Goal: Information Seeking & Learning: Learn about a topic

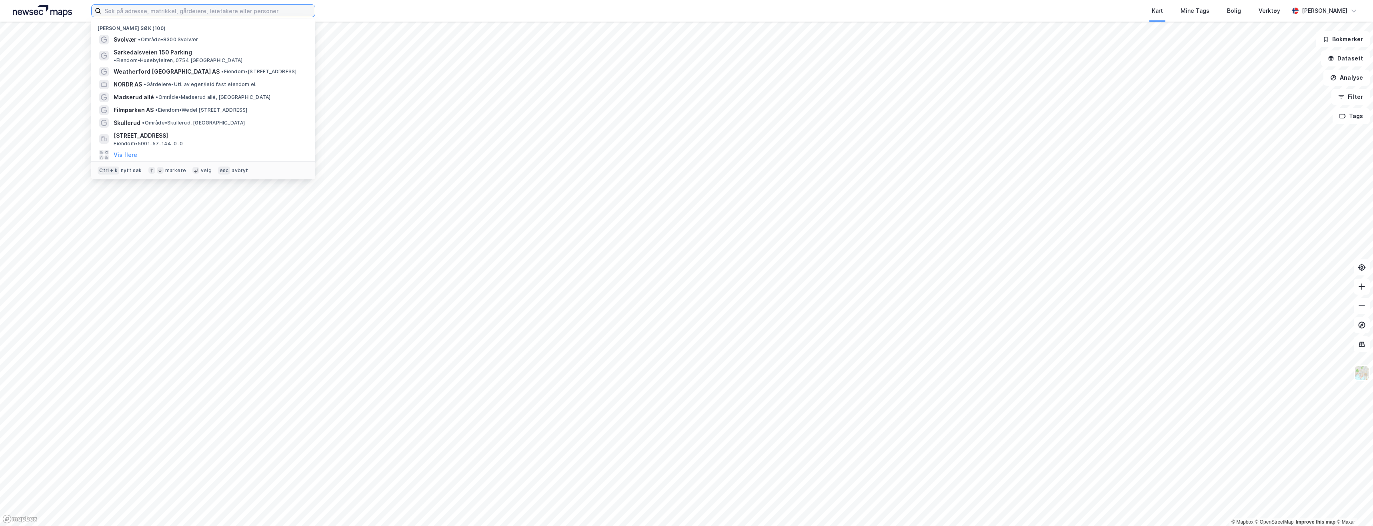
click at [118, 7] on input at bounding box center [208, 11] width 214 height 12
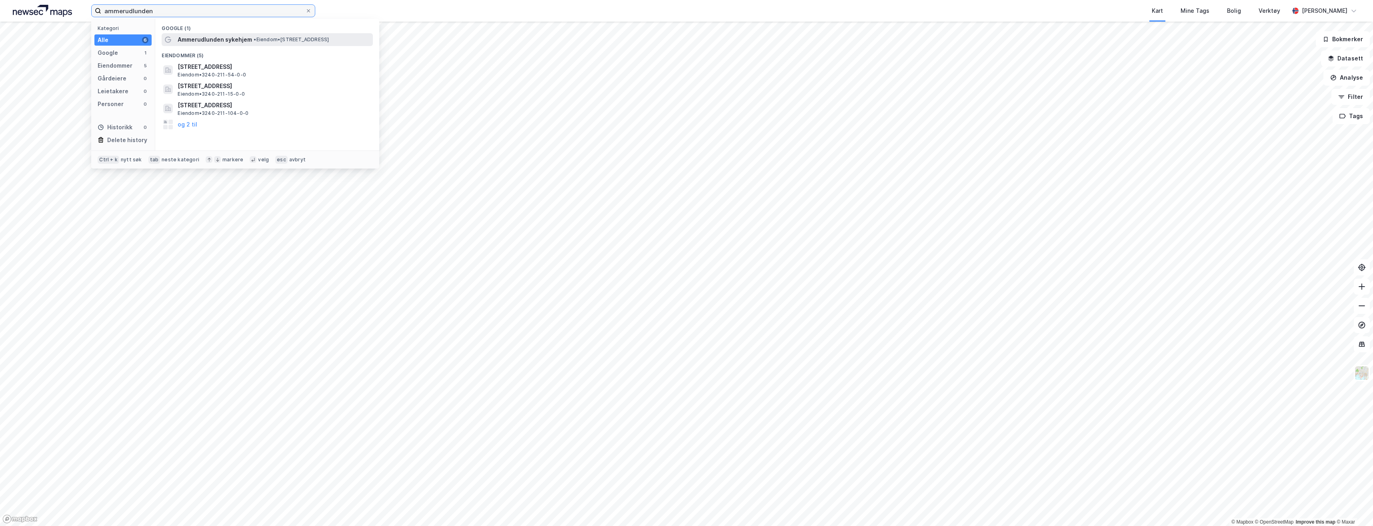
type input "ammerudlunden"
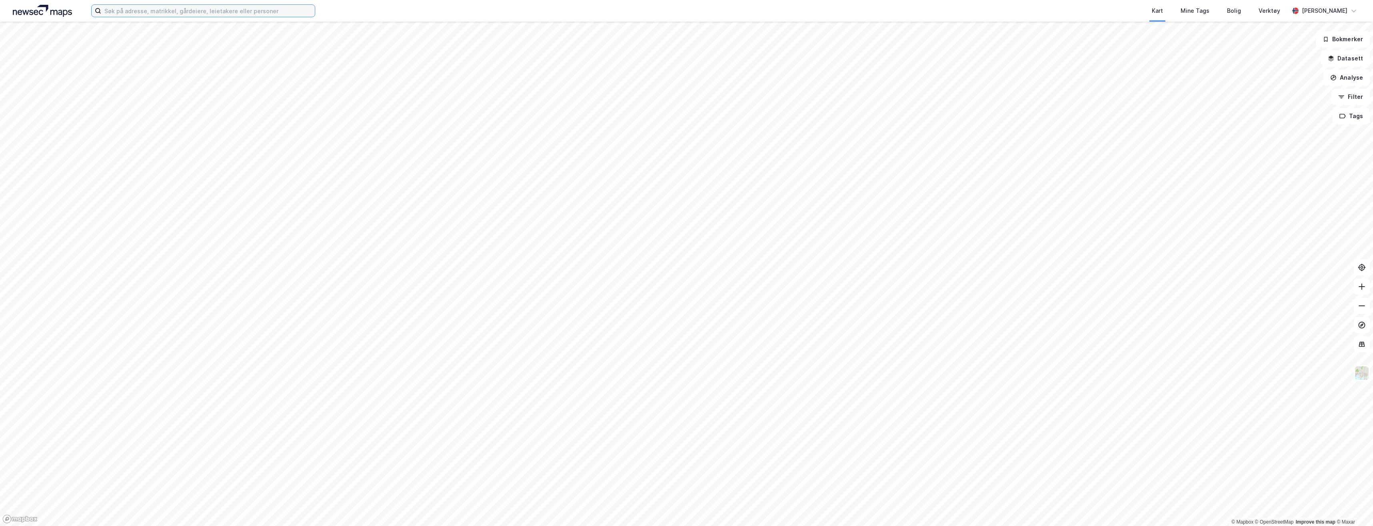
click at [174, 15] on input at bounding box center [208, 11] width 214 height 12
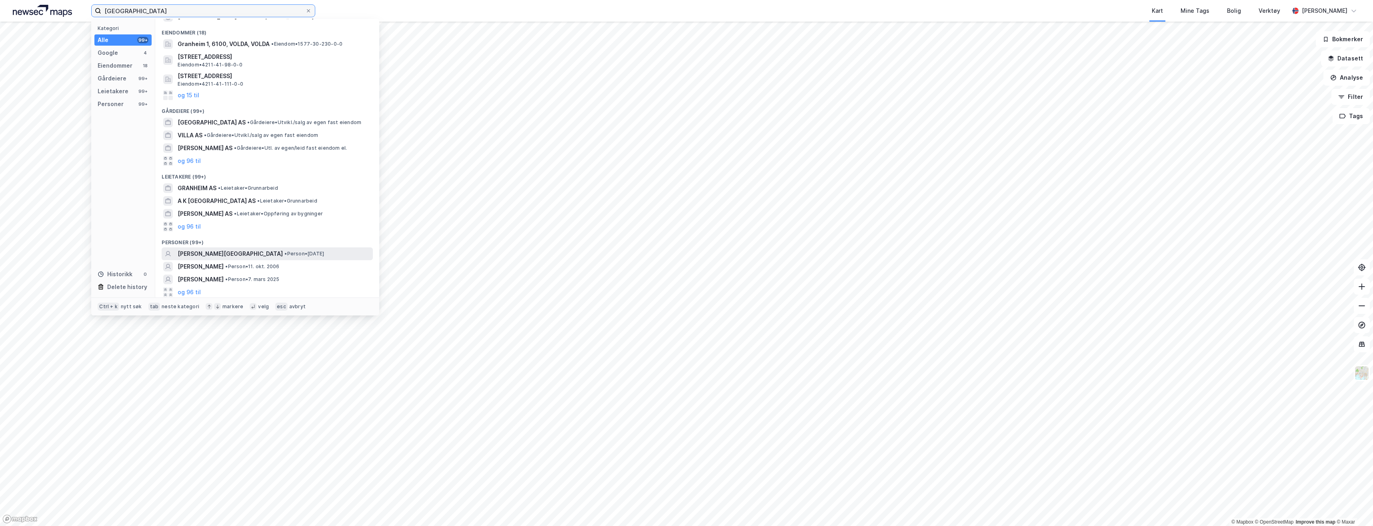
scroll to position [62, 0]
type input "[GEOGRAPHIC_DATA]"
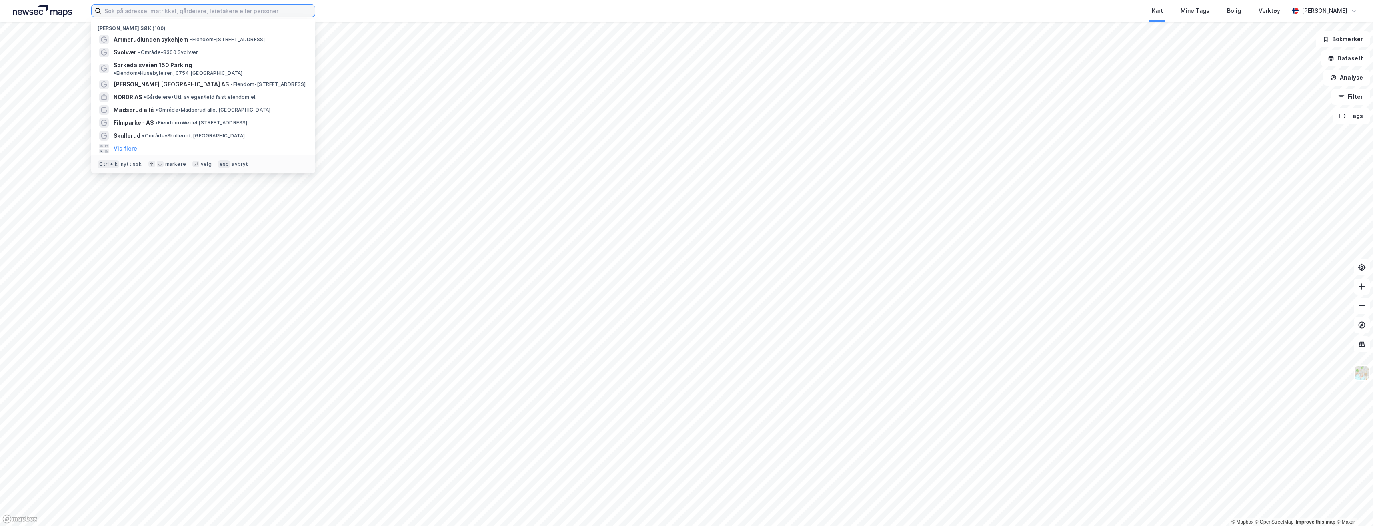
click at [135, 8] on input at bounding box center [208, 11] width 214 height 12
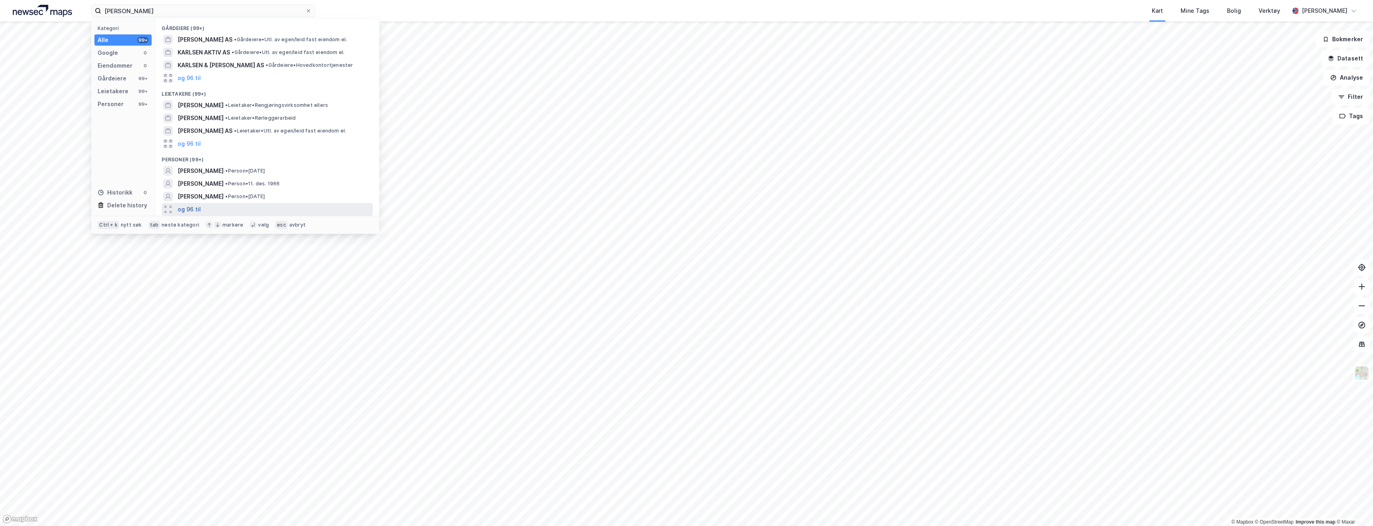
click at [188, 210] on button "og 96 til" at bounding box center [189, 209] width 23 height 10
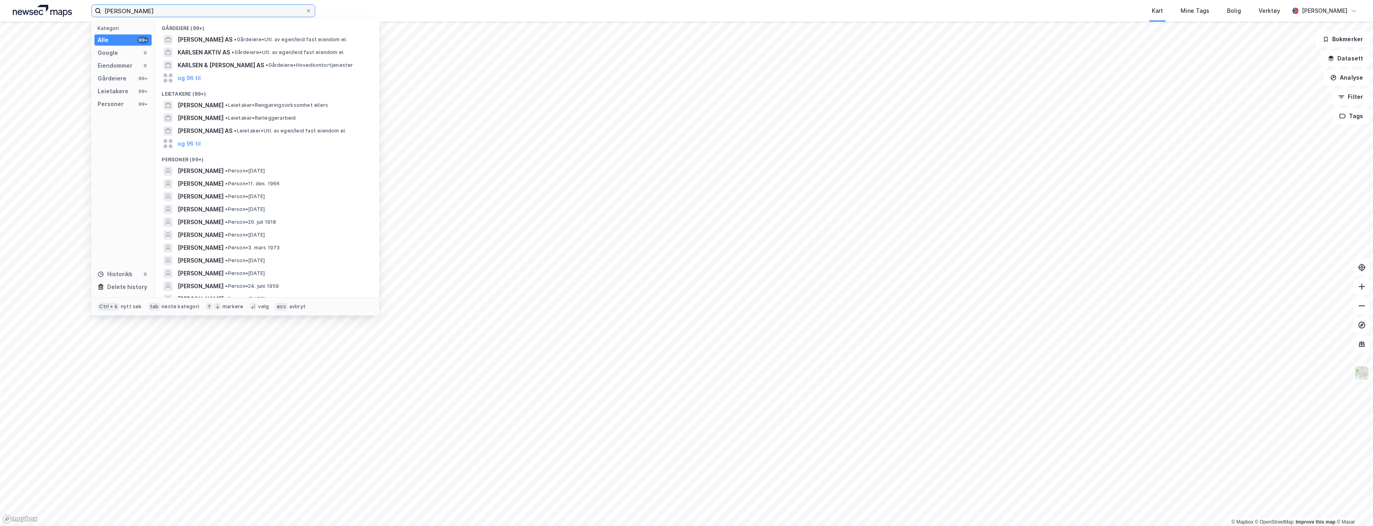
click at [167, 11] on input "geir karlsen" at bounding box center [203, 11] width 204 height 12
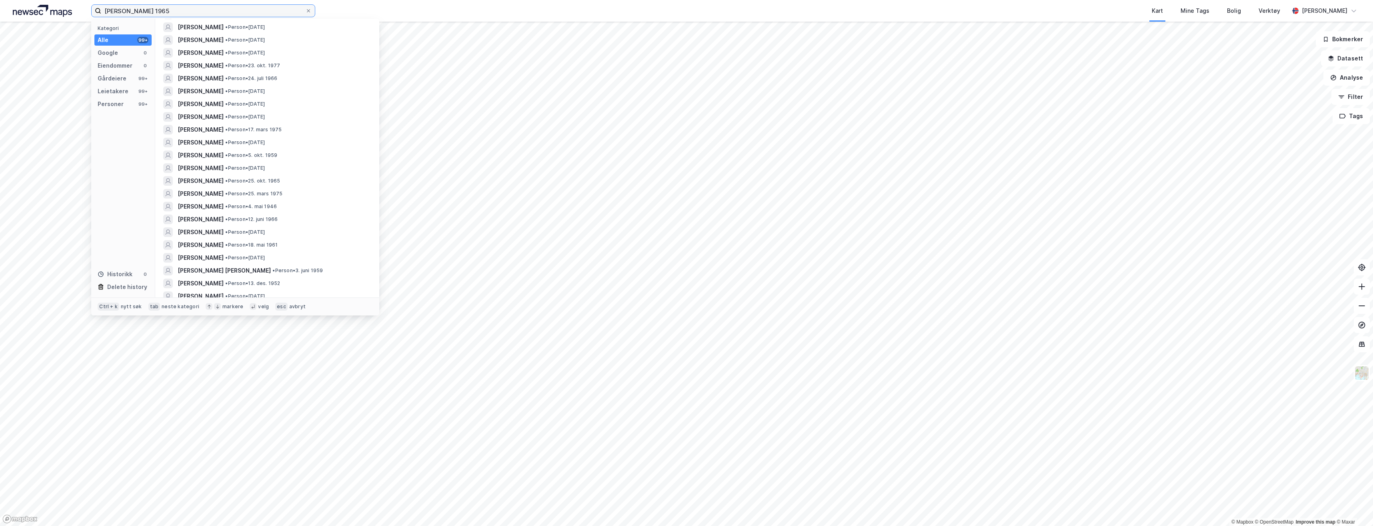
scroll to position [920, 0]
type input "geir karlsen 1965"
click at [192, 114] on span "GEIR KARLSON" at bounding box center [201, 115] width 46 height 10
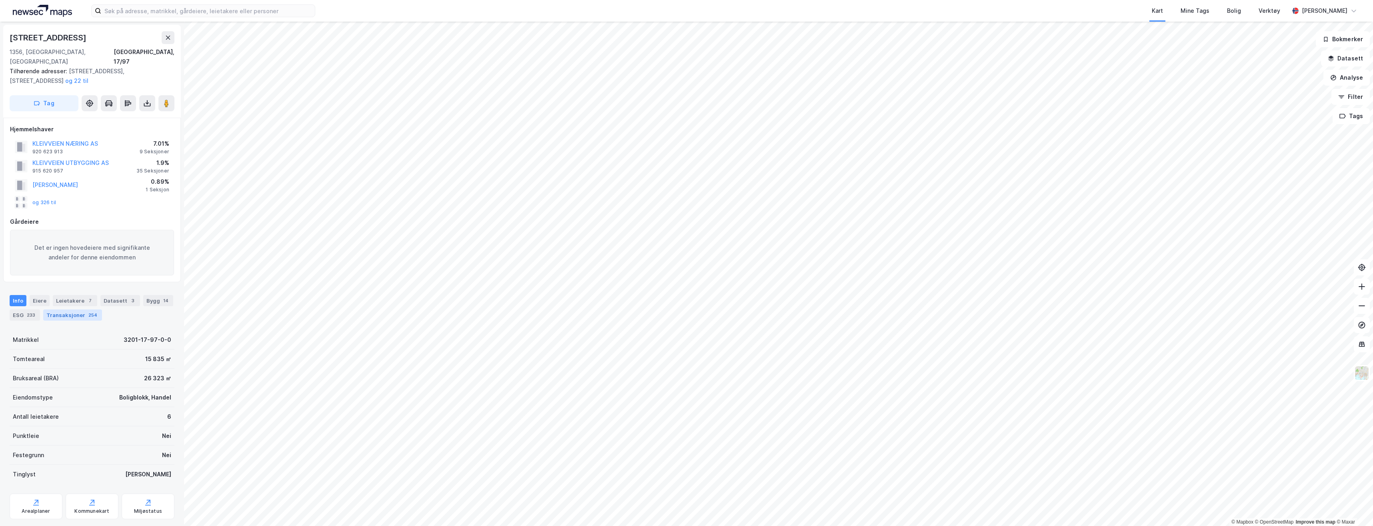
click at [64, 309] on div "Transaksjoner 254" at bounding box center [72, 314] width 59 height 11
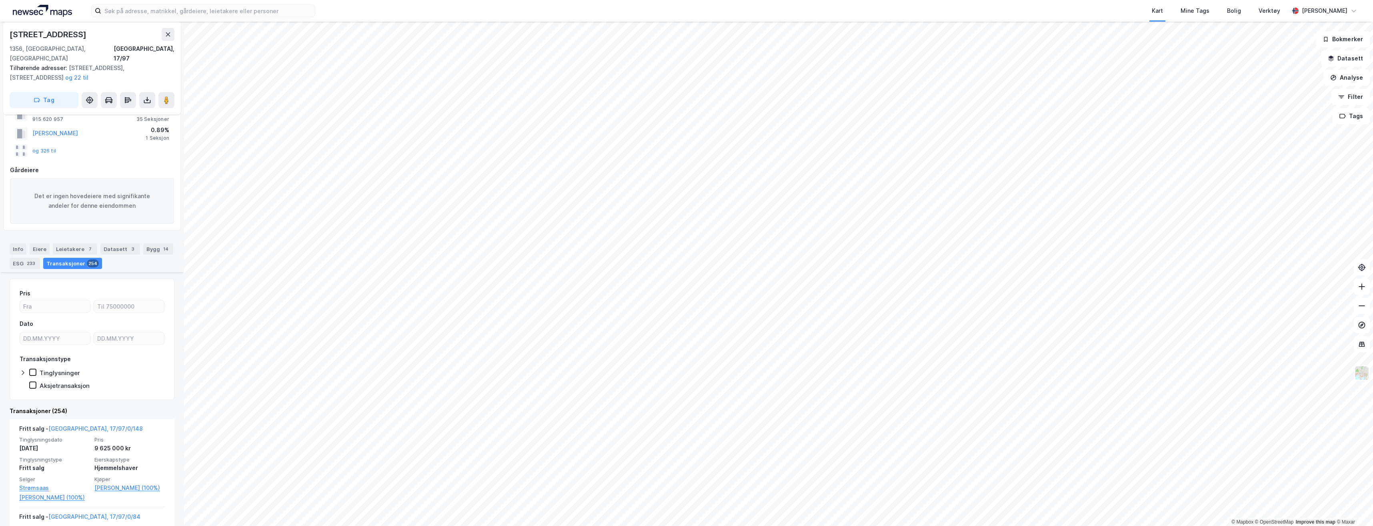
scroll to position [200, 0]
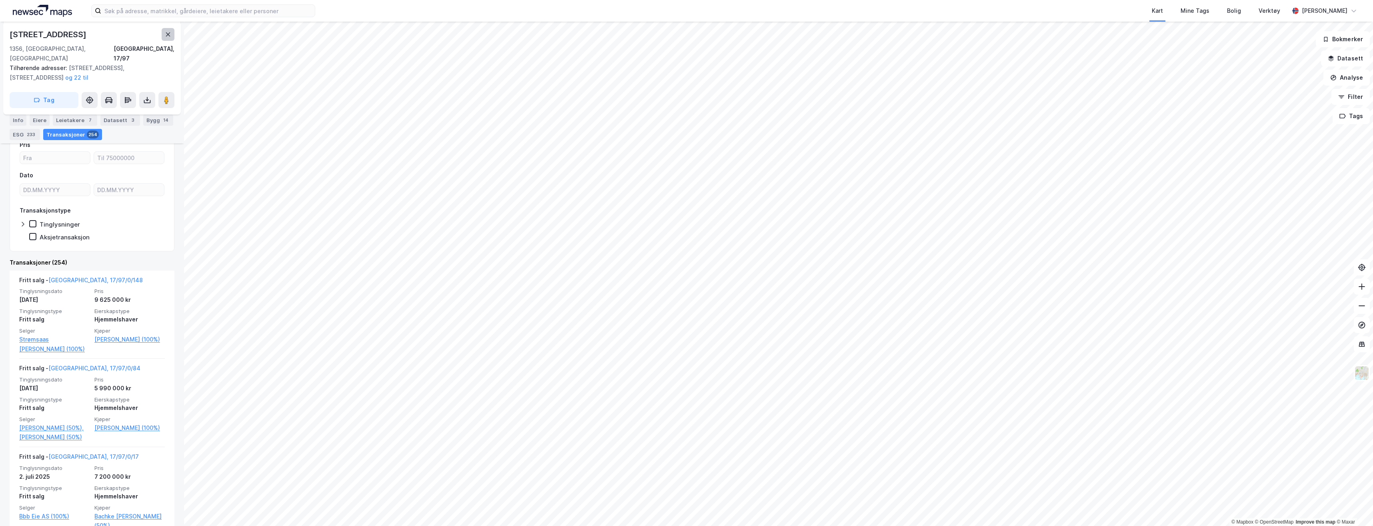
click at [169, 39] on button at bounding box center [168, 34] width 13 height 13
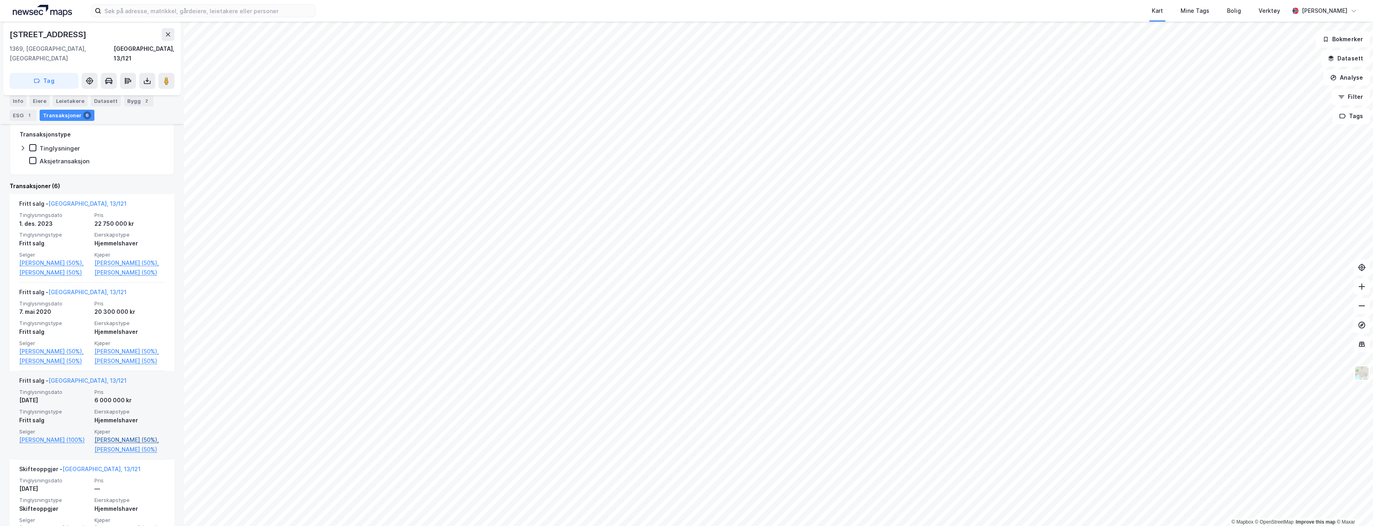
scroll to position [160, 0]
